Goal: Obtain resource: Download file/media

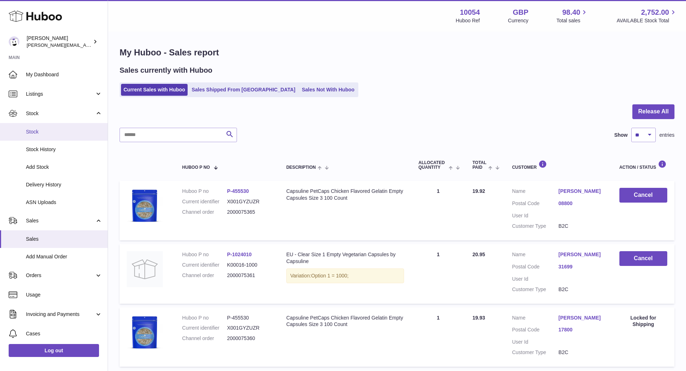
click at [68, 133] on span "Stock" at bounding box center [64, 132] width 76 height 7
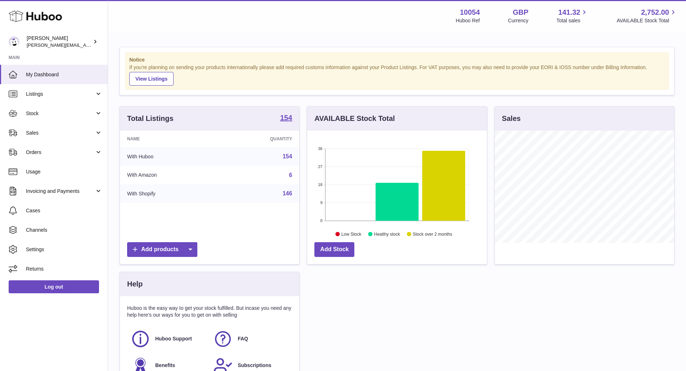
scroll to position [112, 180]
click at [72, 116] on span "Stock" at bounding box center [60, 113] width 69 height 7
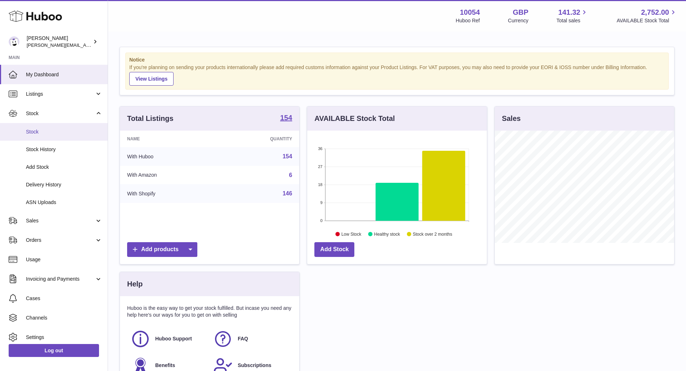
click at [57, 136] on link "Stock" at bounding box center [54, 132] width 108 height 18
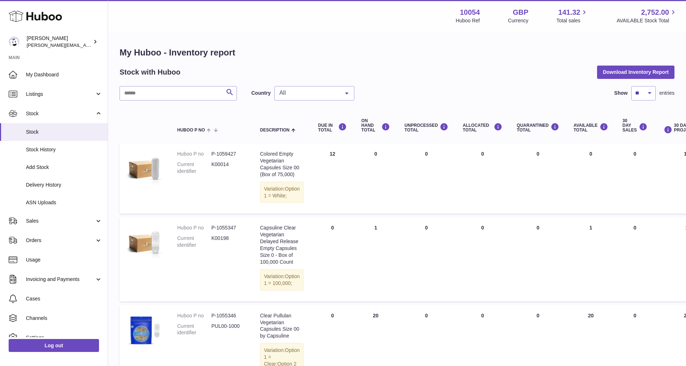
click at [324, 100] on div "All" at bounding box center [315, 93] width 80 height 14
click at [309, 124] on span "GB" at bounding box center [314, 122] width 79 height 14
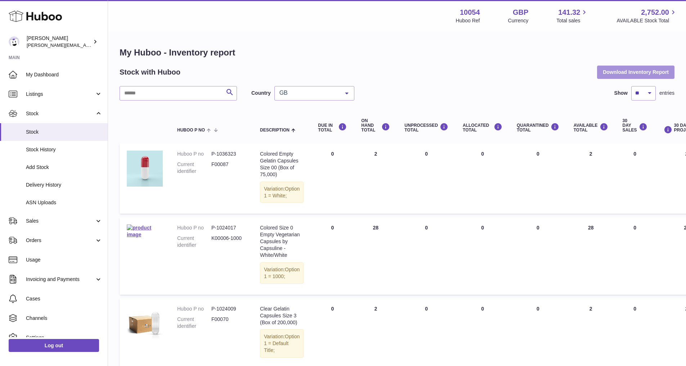
click at [642, 71] on button "Download Inventory Report" at bounding box center [635, 72] width 77 height 13
